Goal: Find specific page/section: Find specific page/section

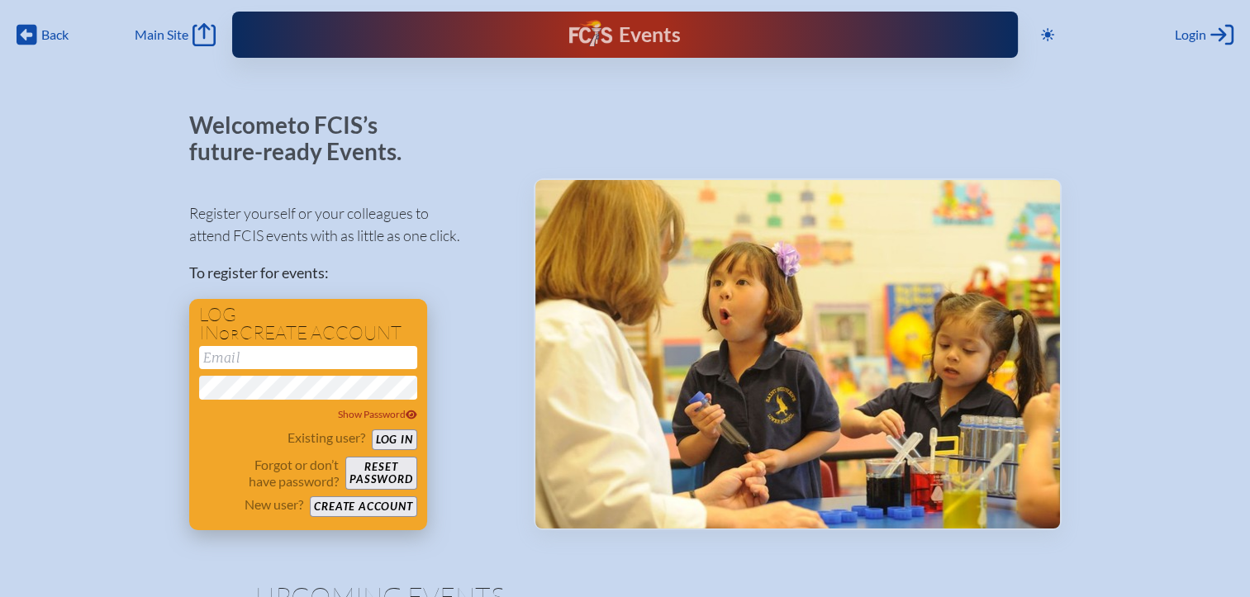
type input "[EMAIL_ADDRESS][DOMAIN_NAME]"
click at [416, 440] on div "Log in or create account kdanger@fcis.org Show Password Existing user? Log in F…" at bounding box center [308, 414] width 238 height 231
click at [387, 444] on button "Log in" at bounding box center [394, 440] width 45 height 21
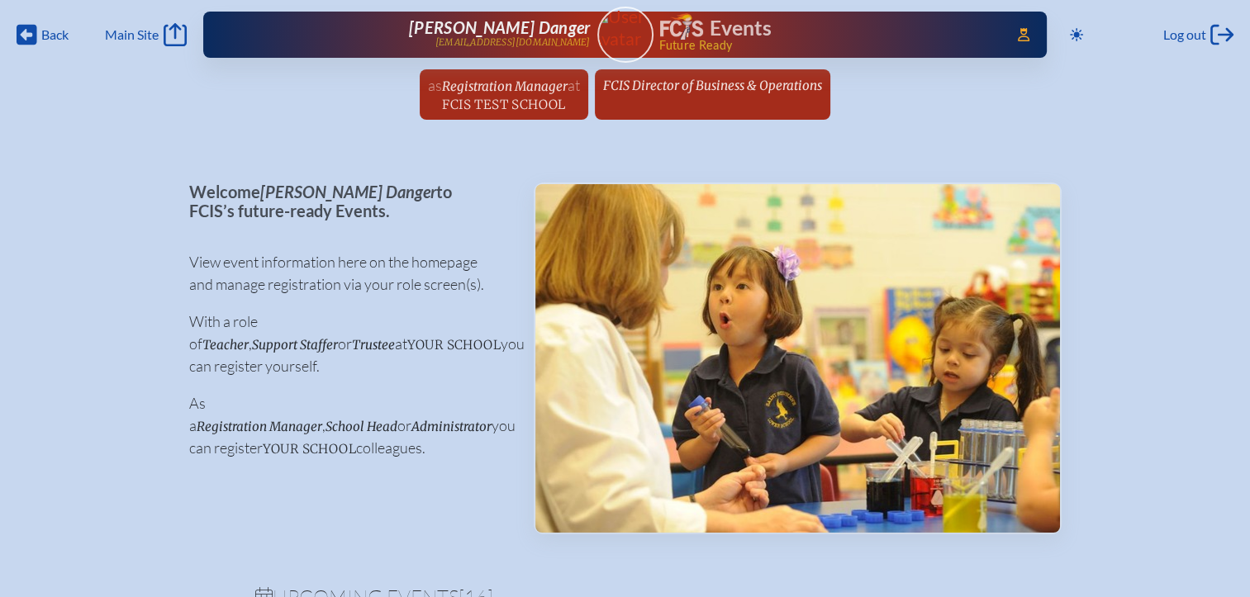
click at [531, 83] on span "Registration Manager" at bounding box center [505, 86] width 126 height 16
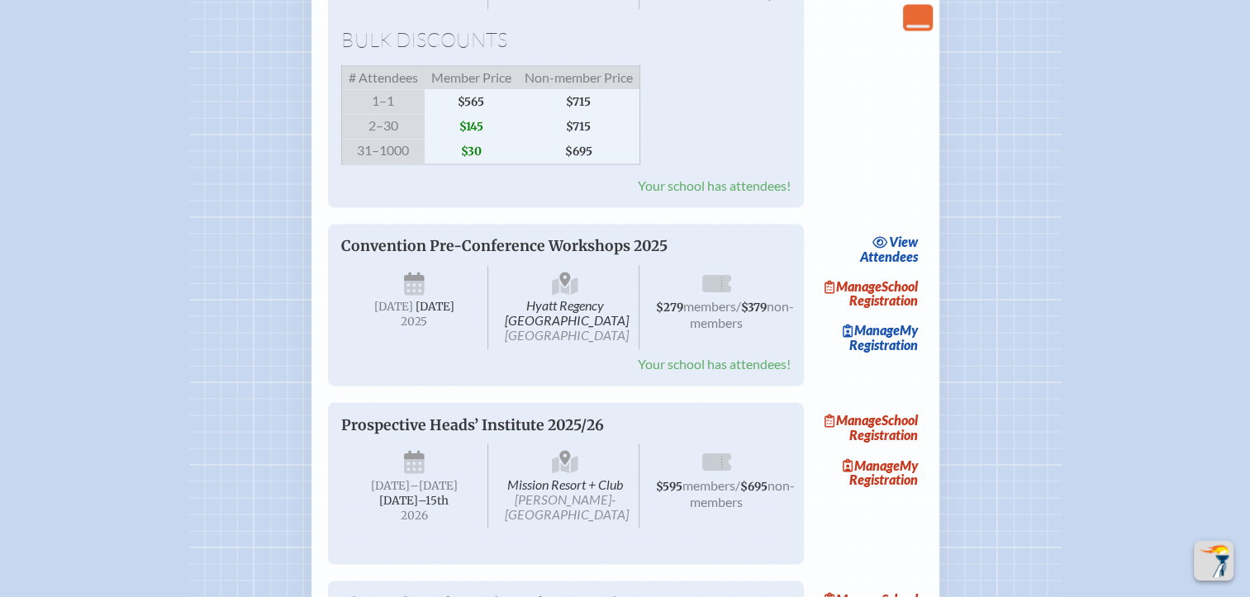
scroll to position [2726, 0]
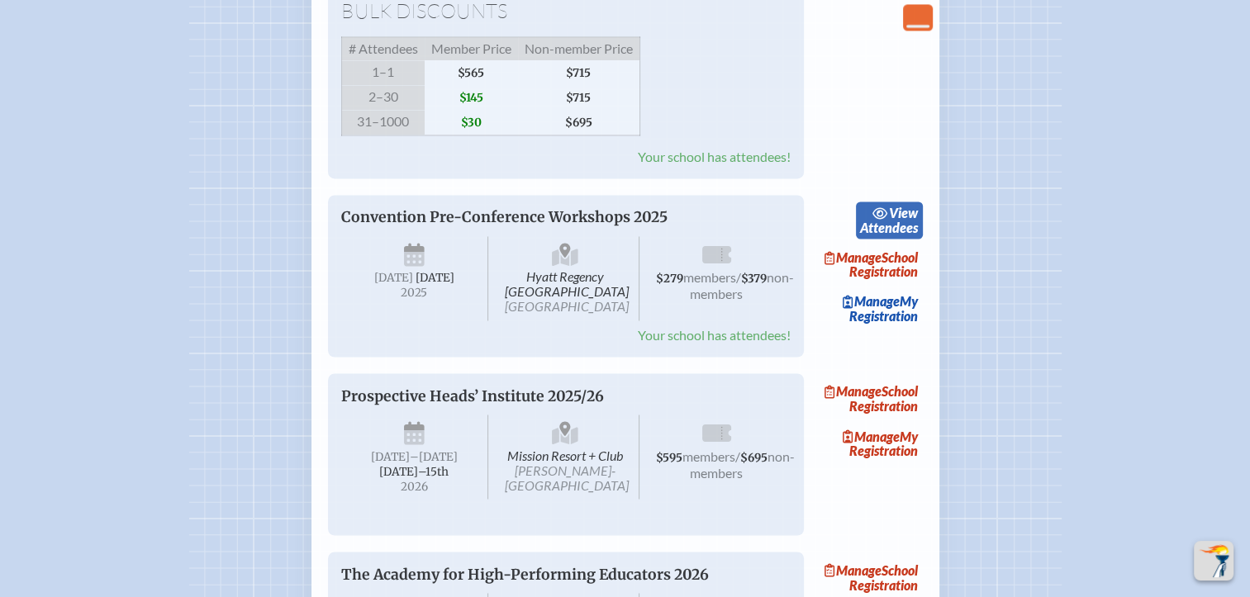
click at [907, 221] on span "view" at bounding box center [903, 213] width 29 height 16
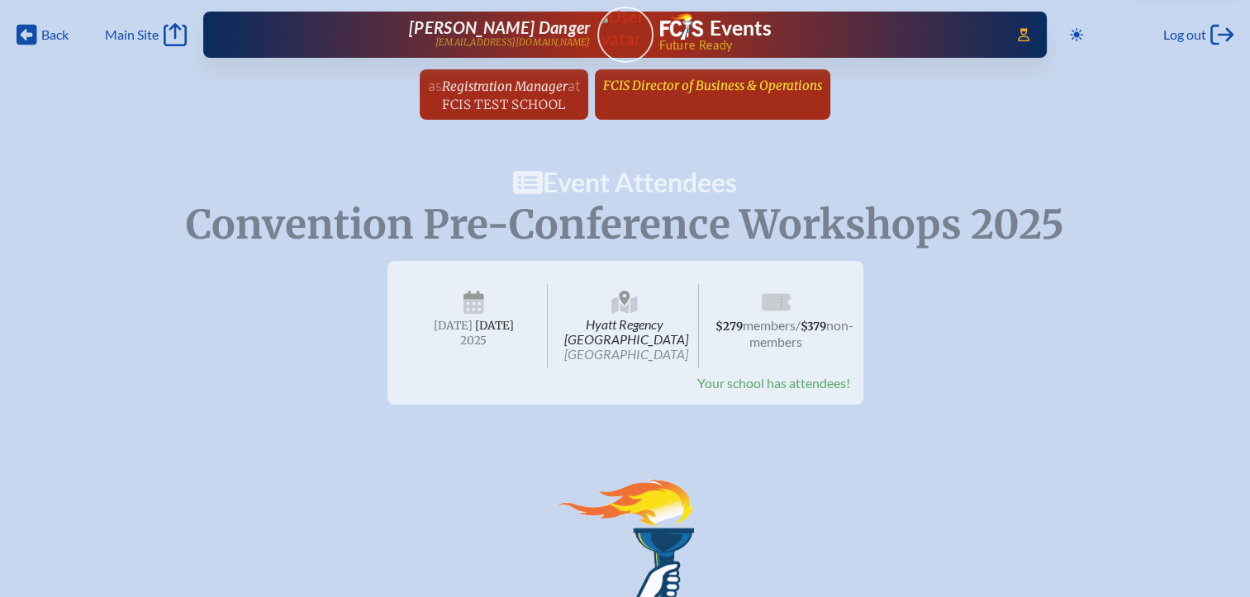
click at [760, 97] on link "FCIS Director of Business & Operations since [DATE]" at bounding box center [712, 84] width 232 height 31
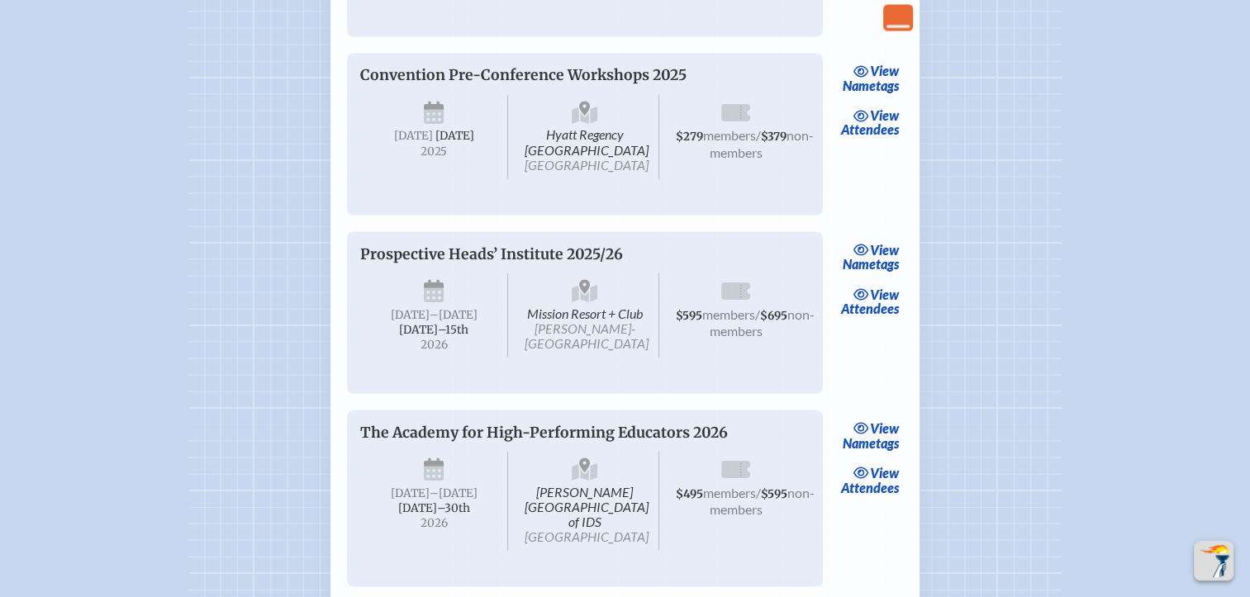
scroll to position [2974, 0]
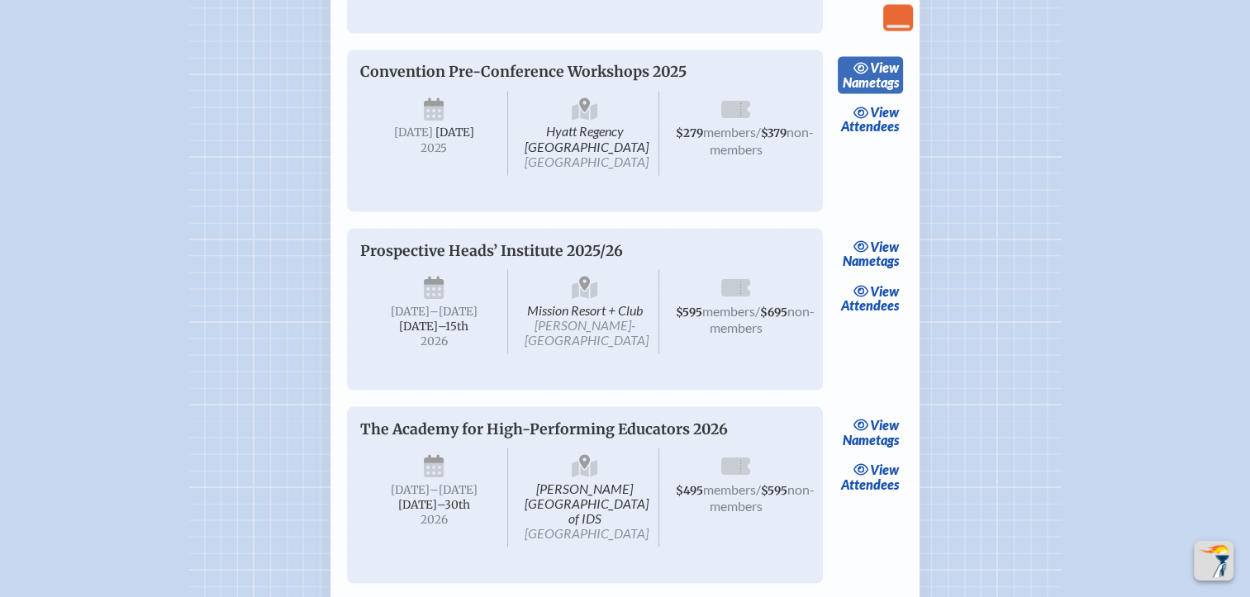
click at [863, 74] on icon at bounding box center [861, 67] width 17 height 13
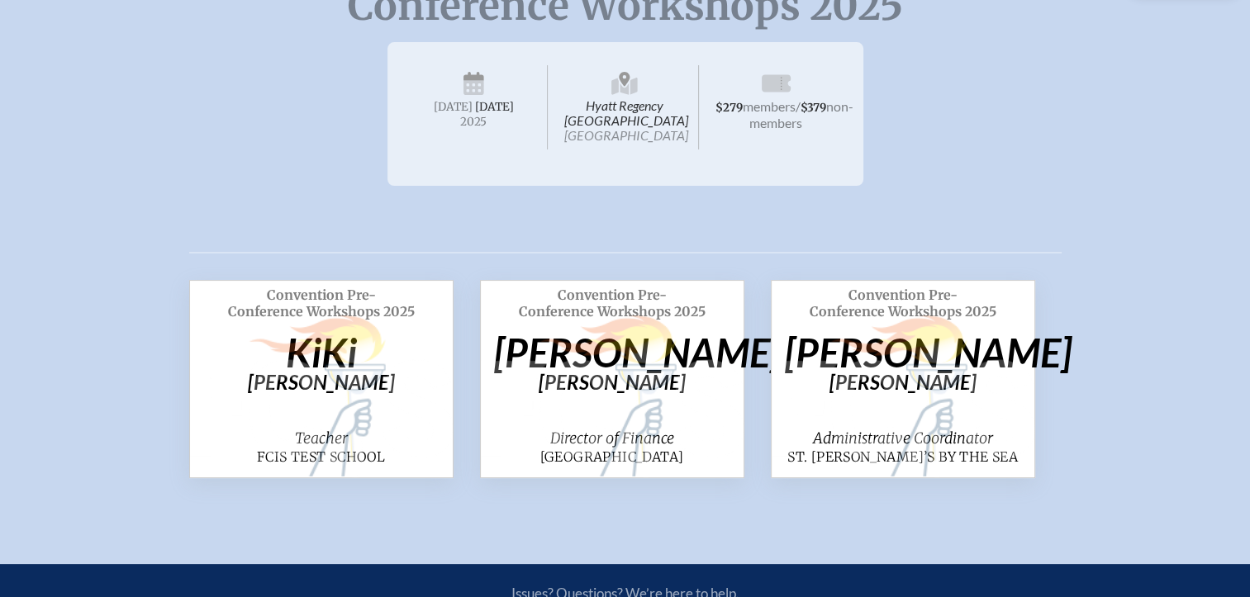
scroll to position [330, 0]
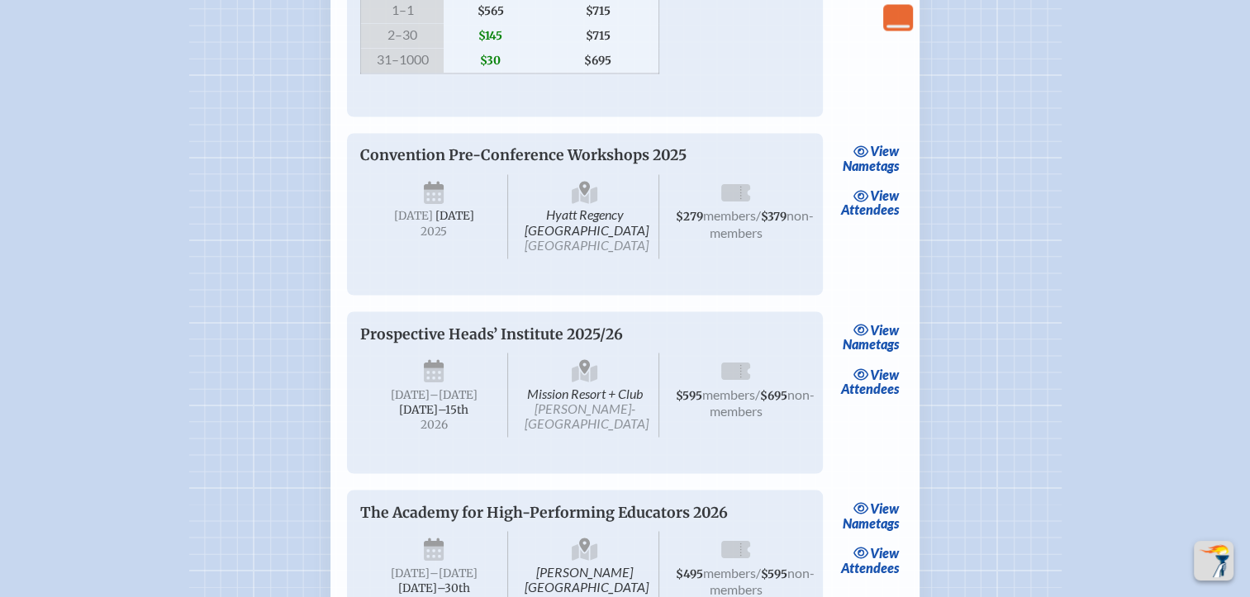
scroll to position [2891, 0]
click at [890, 221] on link "view Attendees" at bounding box center [869, 202] width 67 height 38
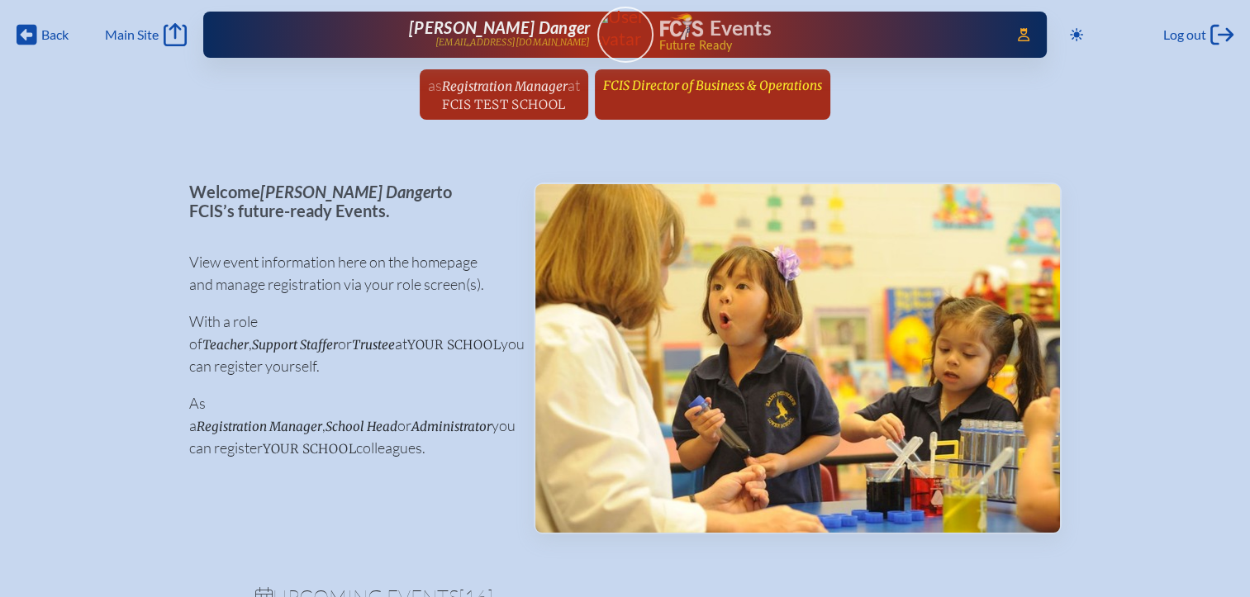
click at [690, 78] on span "FCIS Director of Business & Operations" at bounding box center [712, 86] width 219 height 16
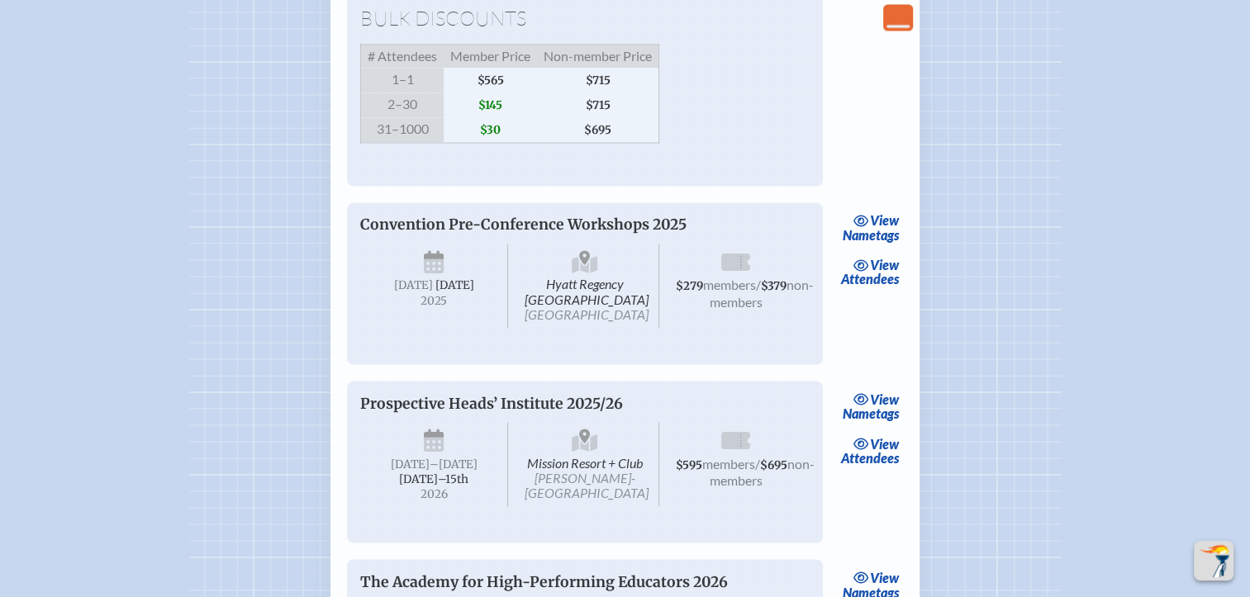
scroll to position [2891, 0]
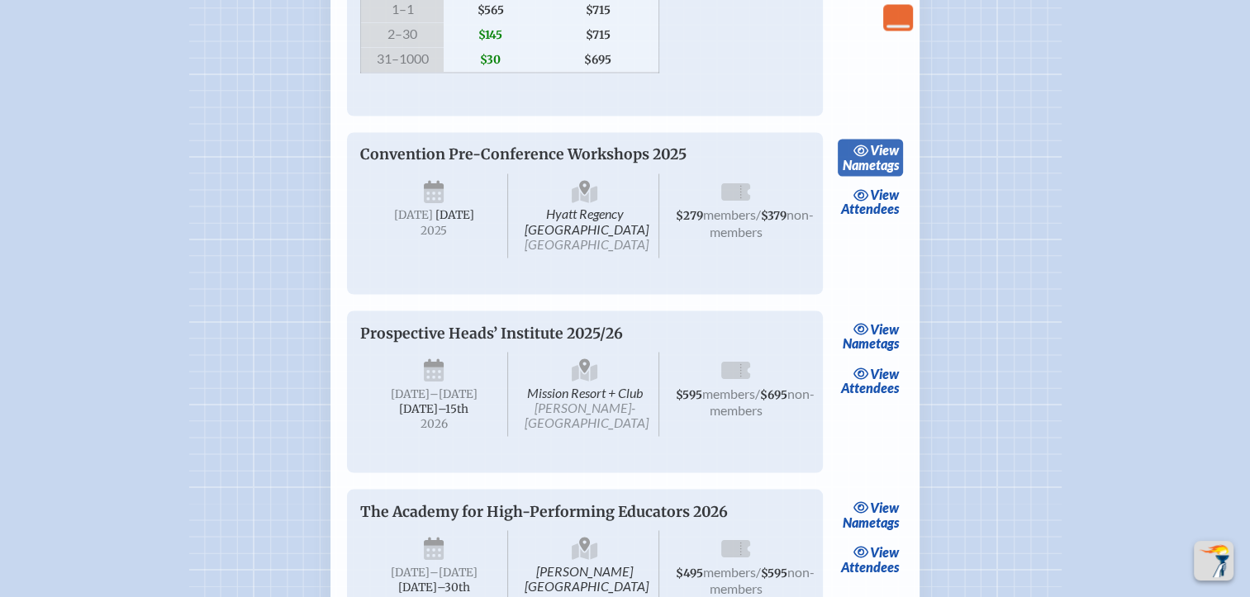
click at [880, 177] on link "view Nametags" at bounding box center [870, 158] width 65 height 38
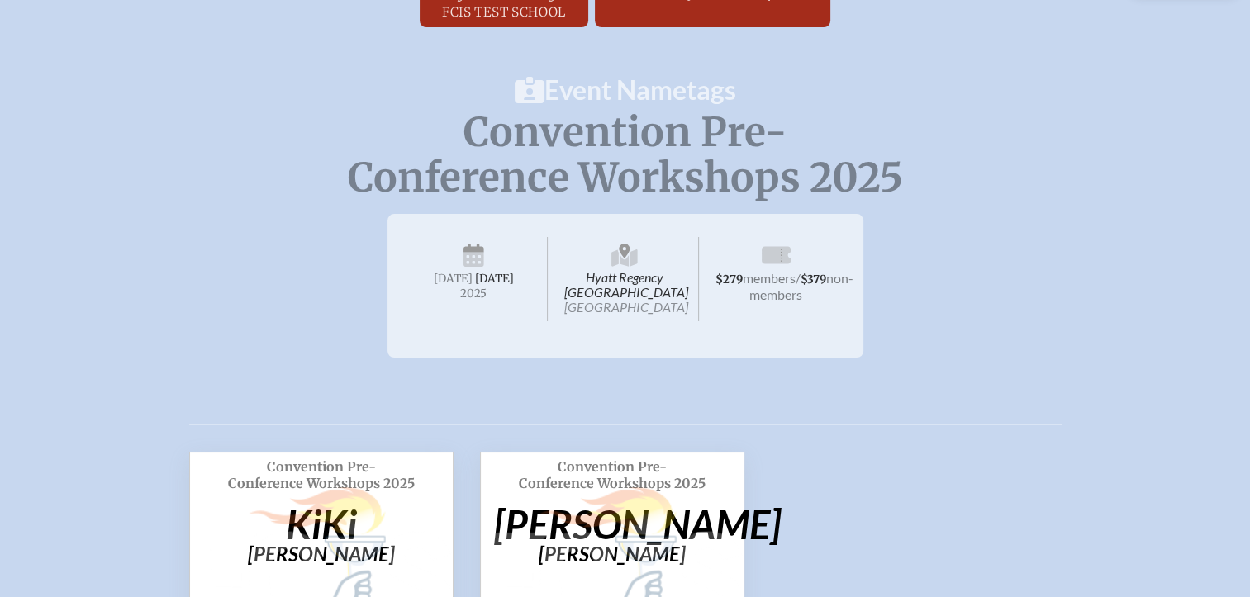
scroll to position [413, 0]
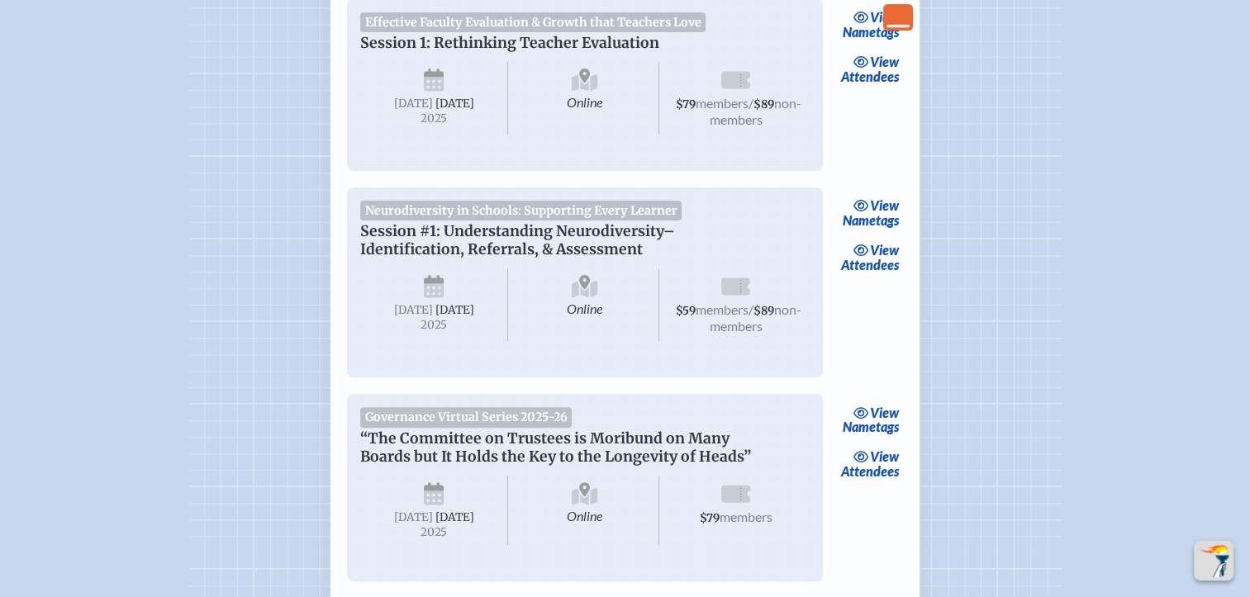
scroll to position [2891, 0]
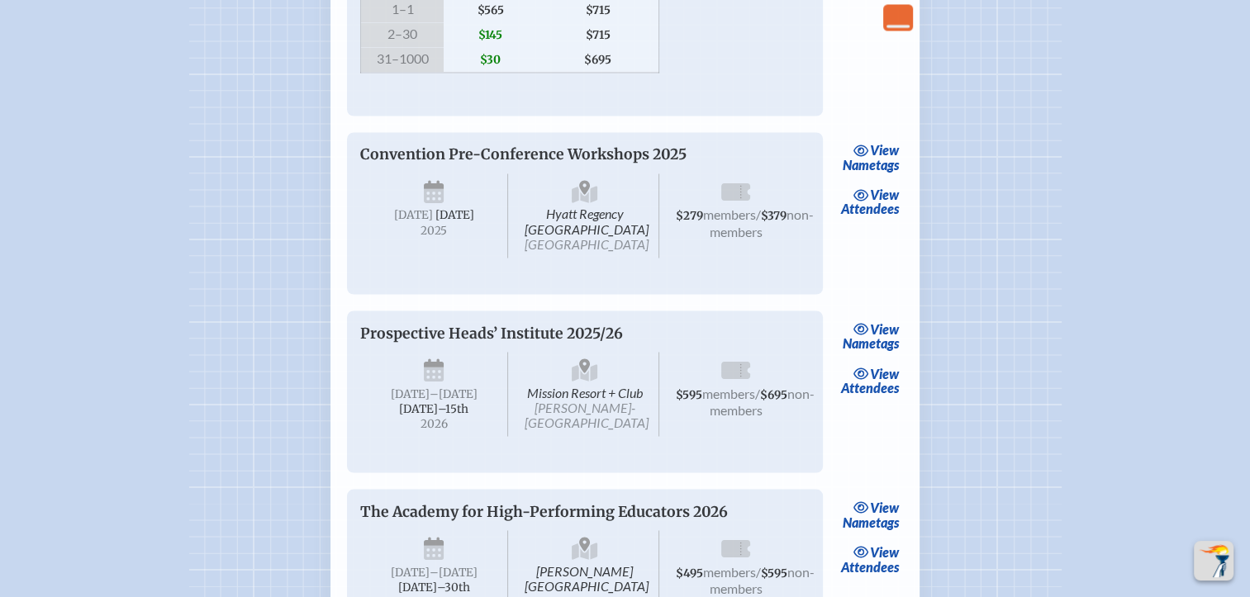
click at [875, 221] on link "view Attendees" at bounding box center [869, 202] width 67 height 38
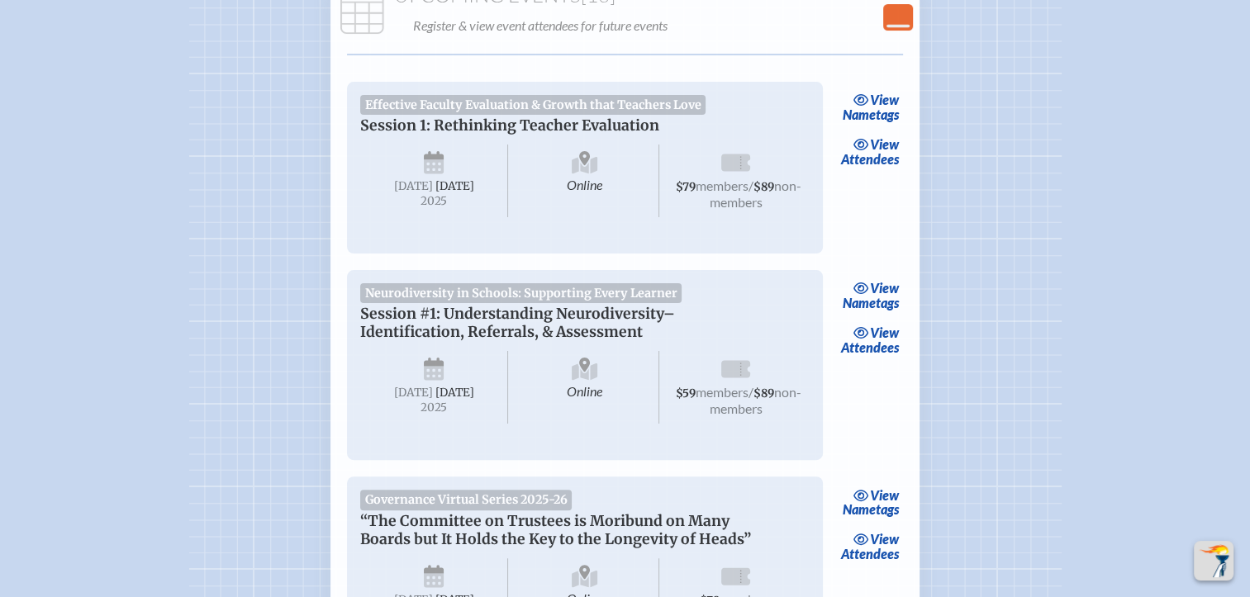
scroll to position [2891, 0]
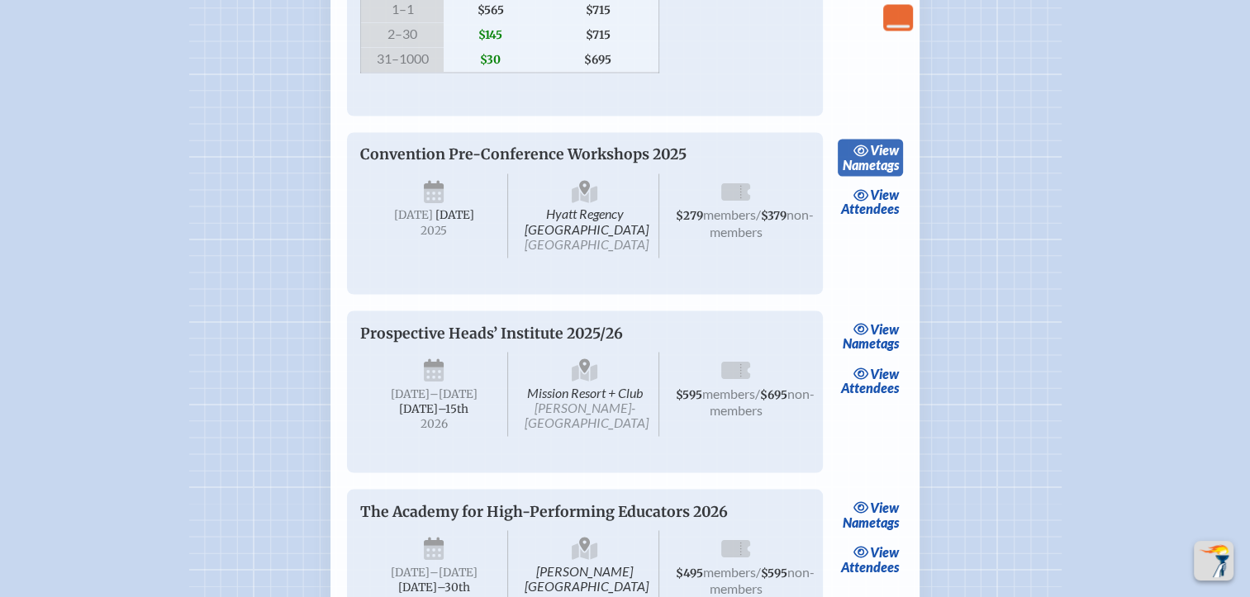
click at [879, 177] on link "view Nametags" at bounding box center [870, 158] width 65 height 38
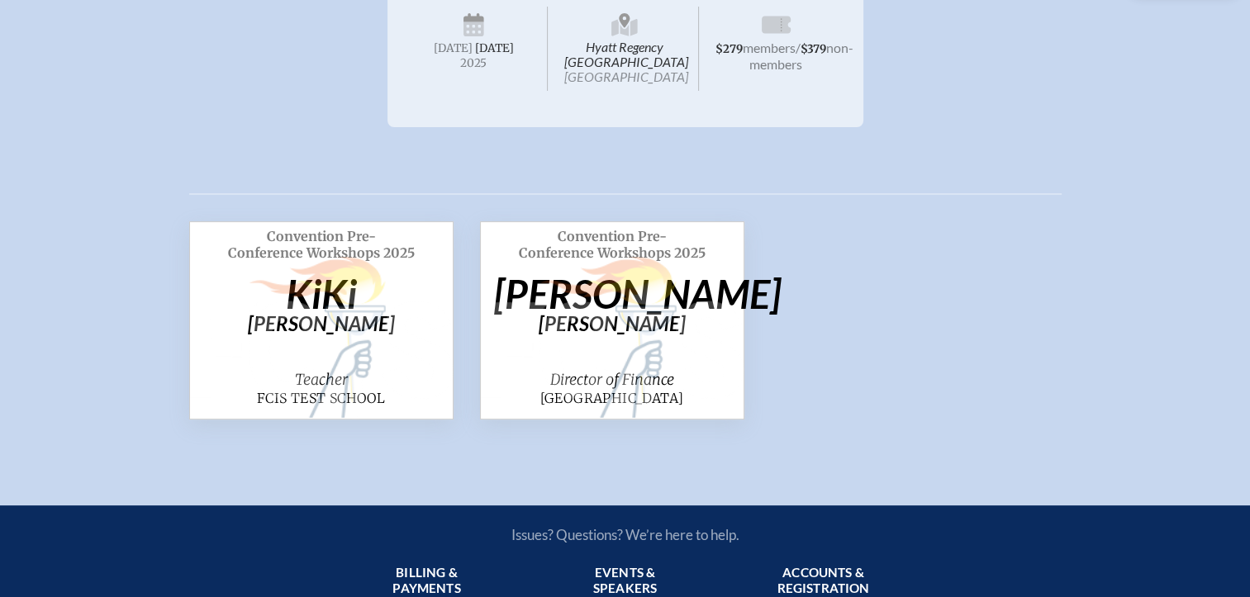
scroll to position [330, 0]
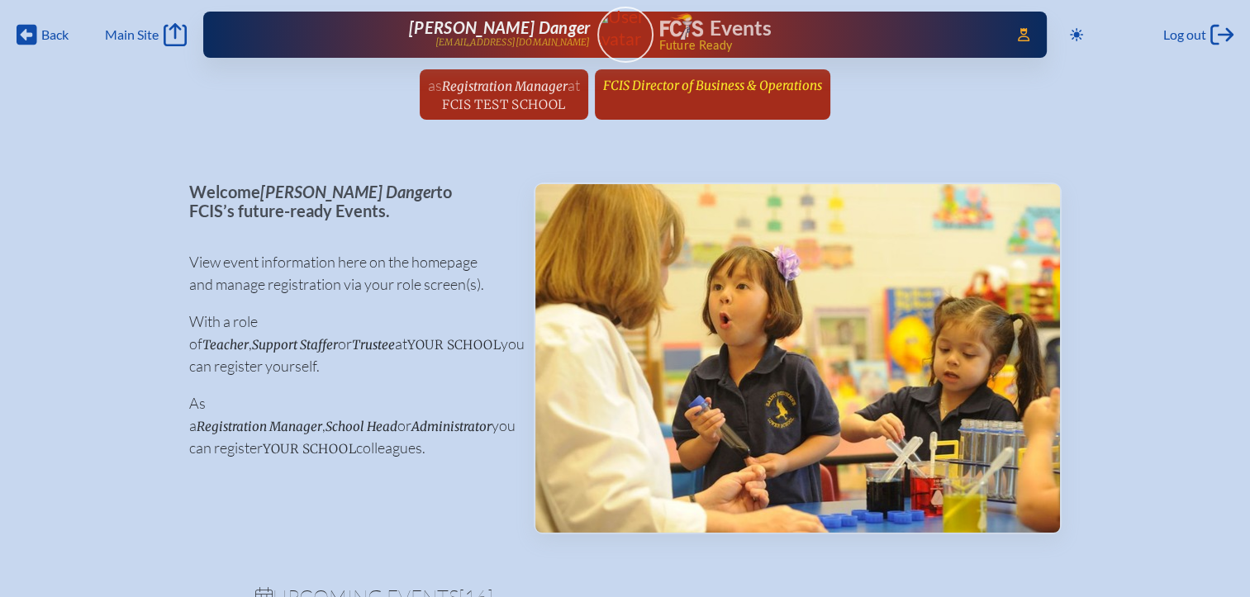
click at [677, 89] on span "FCIS Director of Business & Operations" at bounding box center [712, 86] width 219 height 16
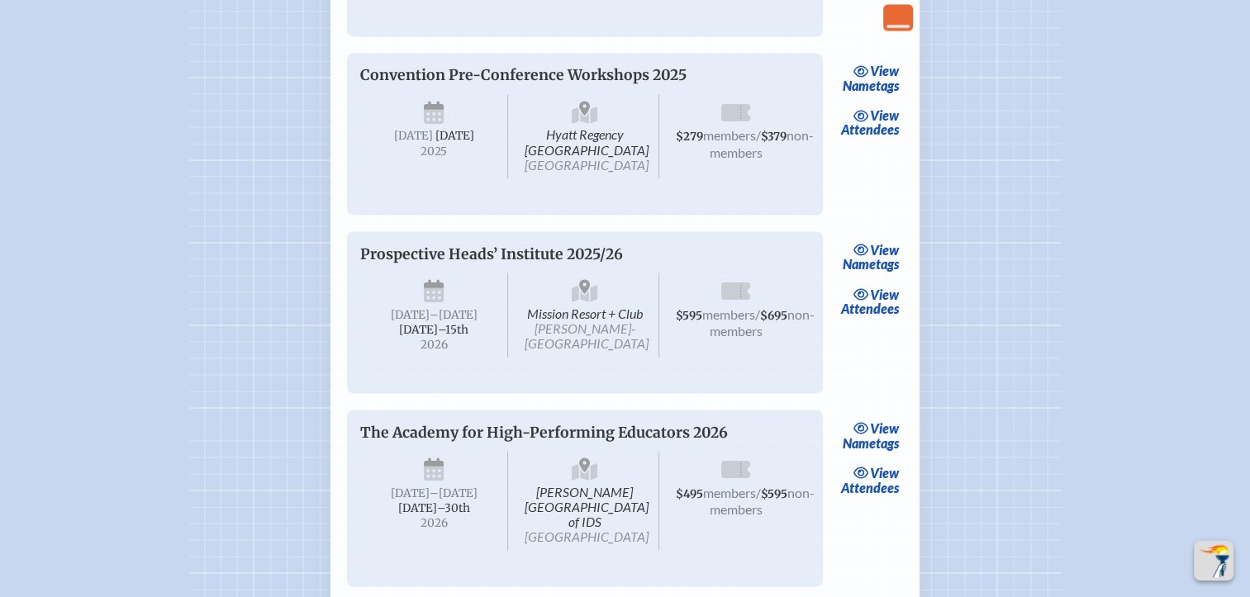
scroll to position [2974, 0]
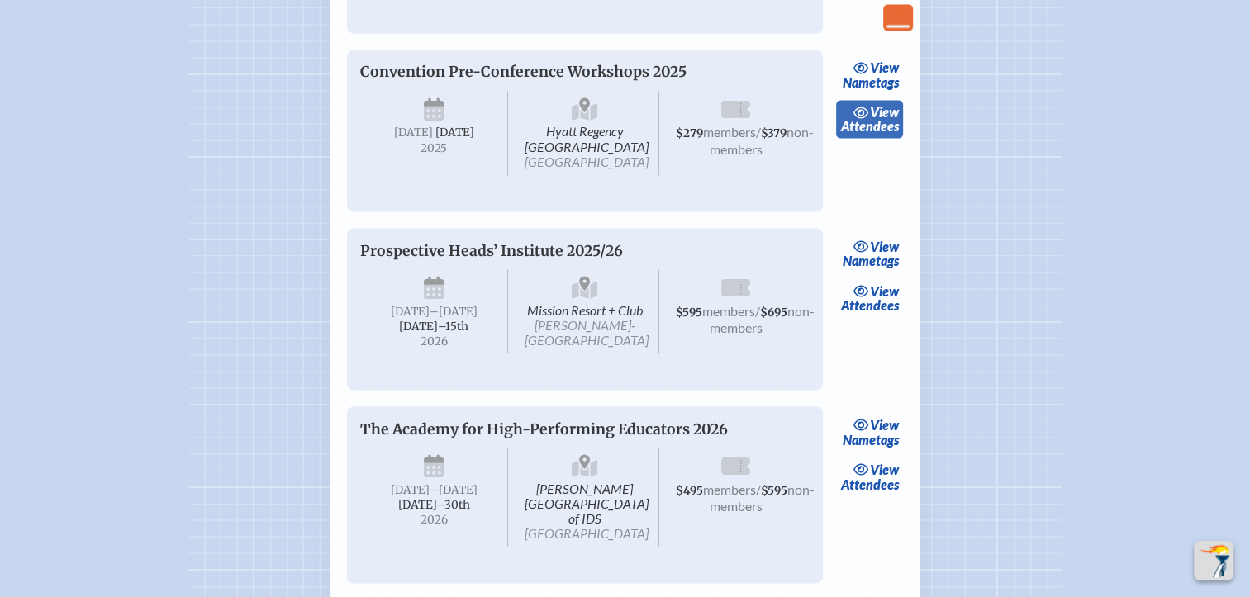
click at [877, 120] on span "view" at bounding box center [884, 112] width 29 height 16
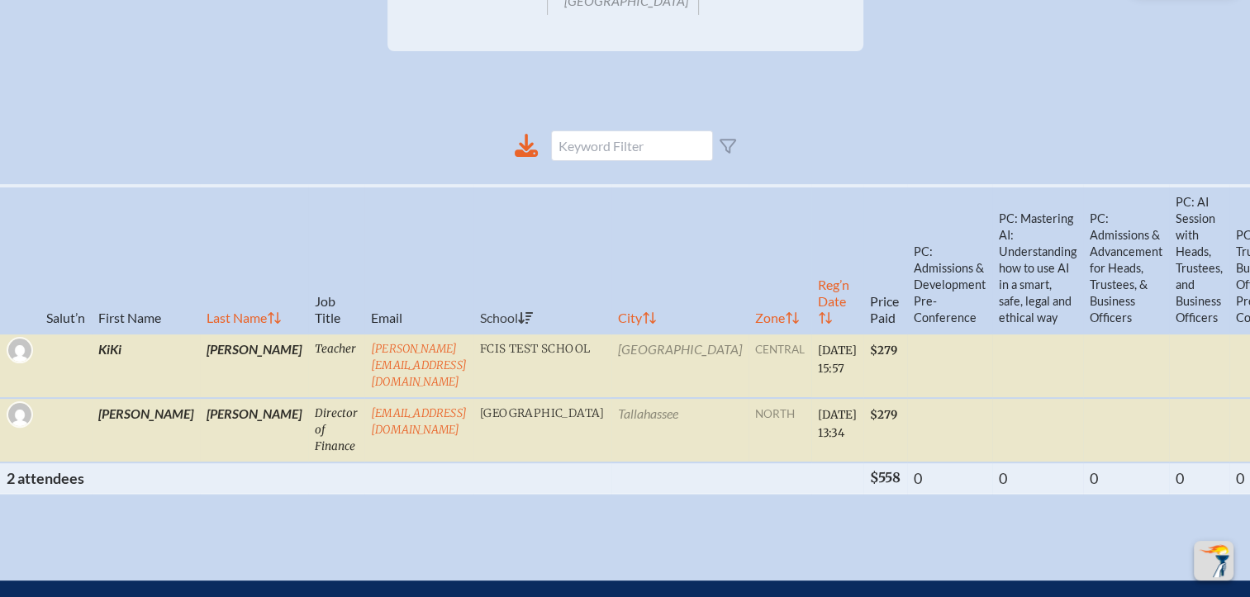
scroll to position [330, 0]
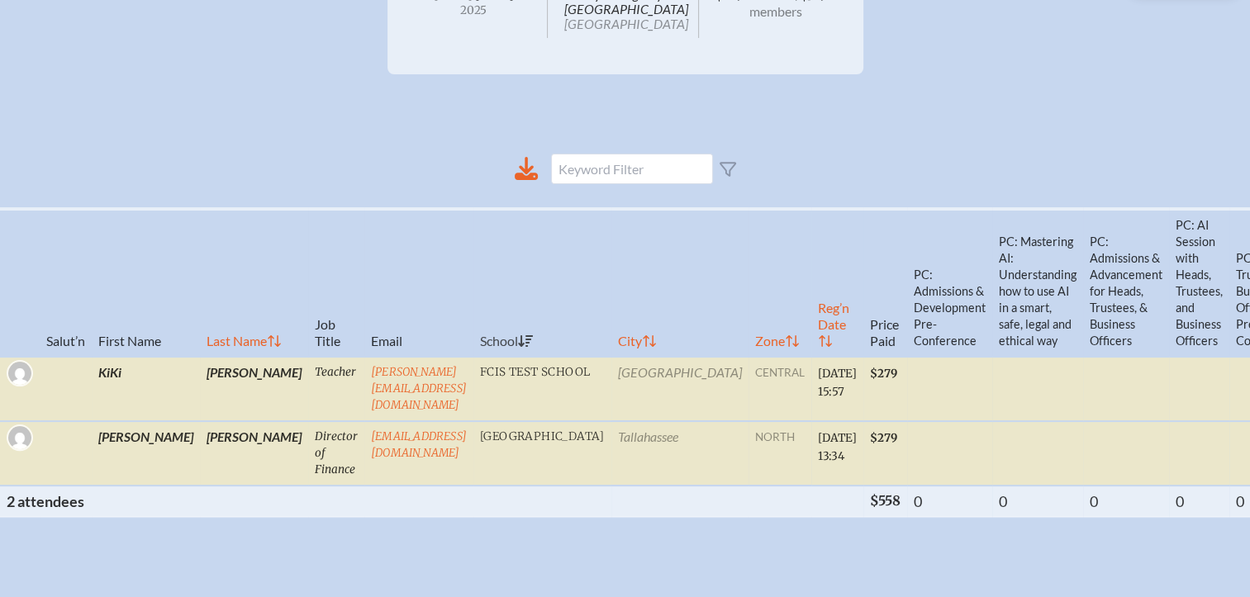
drag, startPoint x: 757, startPoint y: 546, endPoint x: 1029, endPoint y: 534, distance: 272.0
click at [1029, 531] on div "Salut’n First Name Last Name Job Title Email School City Zone Reg’n Date Price …" at bounding box center [625, 369] width 1250 height 324
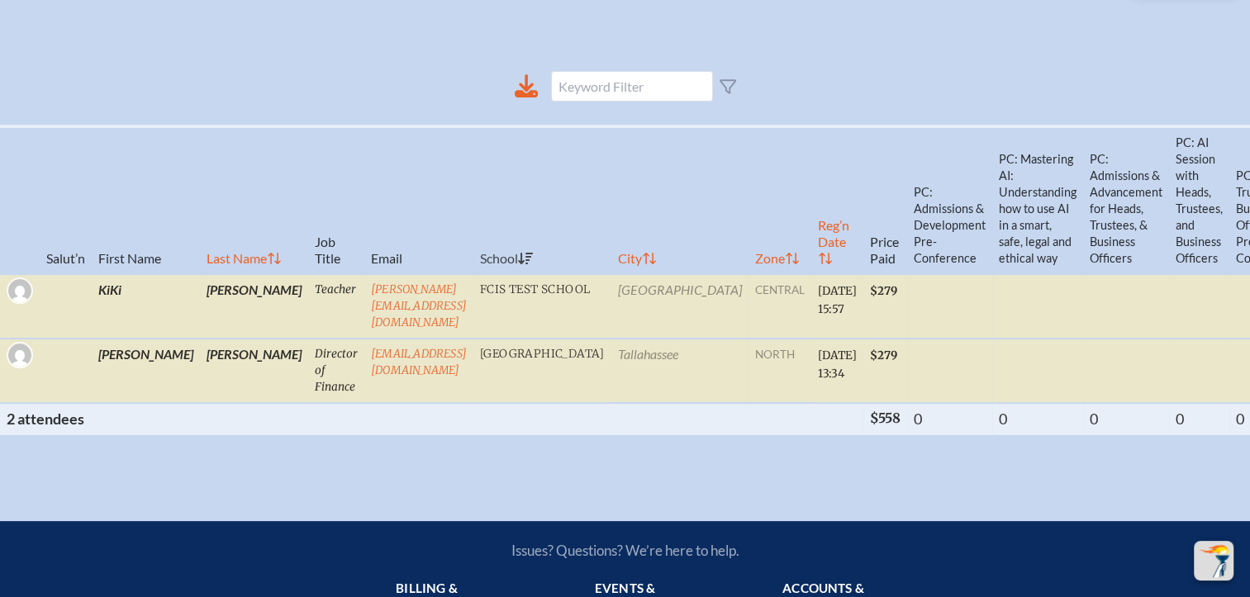
scroll to position [0, 145]
